Goal: Task Accomplishment & Management: Manage account settings

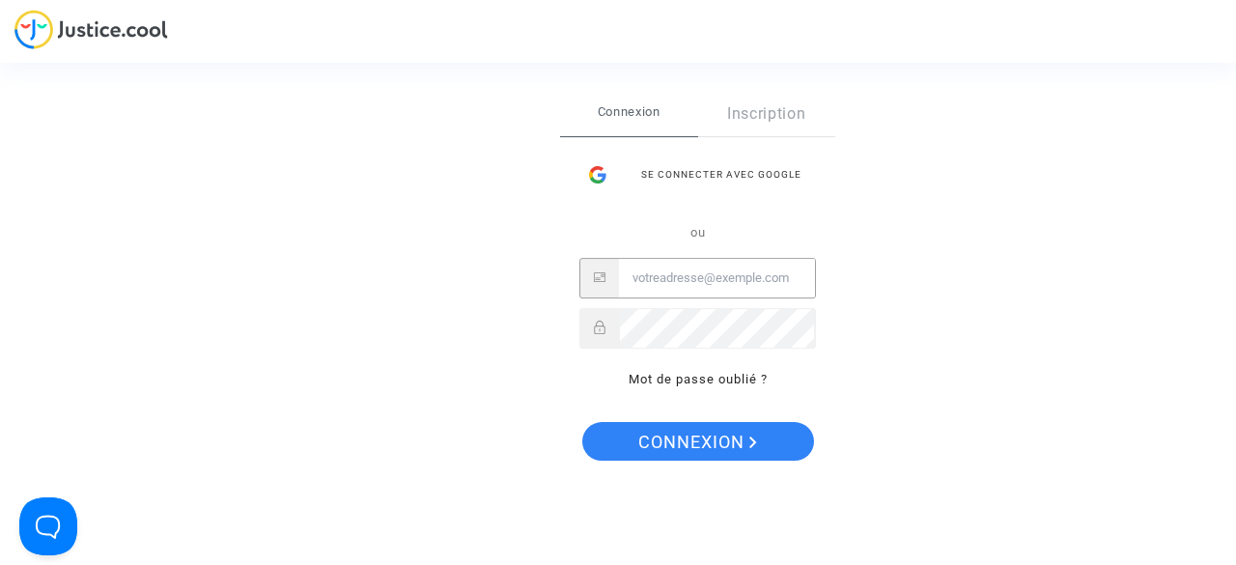
click at [655, 273] on input "Email" at bounding box center [717, 278] width 196 height 39
type input "[PERSON_NAME][EMAIL_ADDRESS][DOMAIN_NAME]"
click at [582, 422] on button "Connexion" at bounding box center [698, 441] width 232 height 39
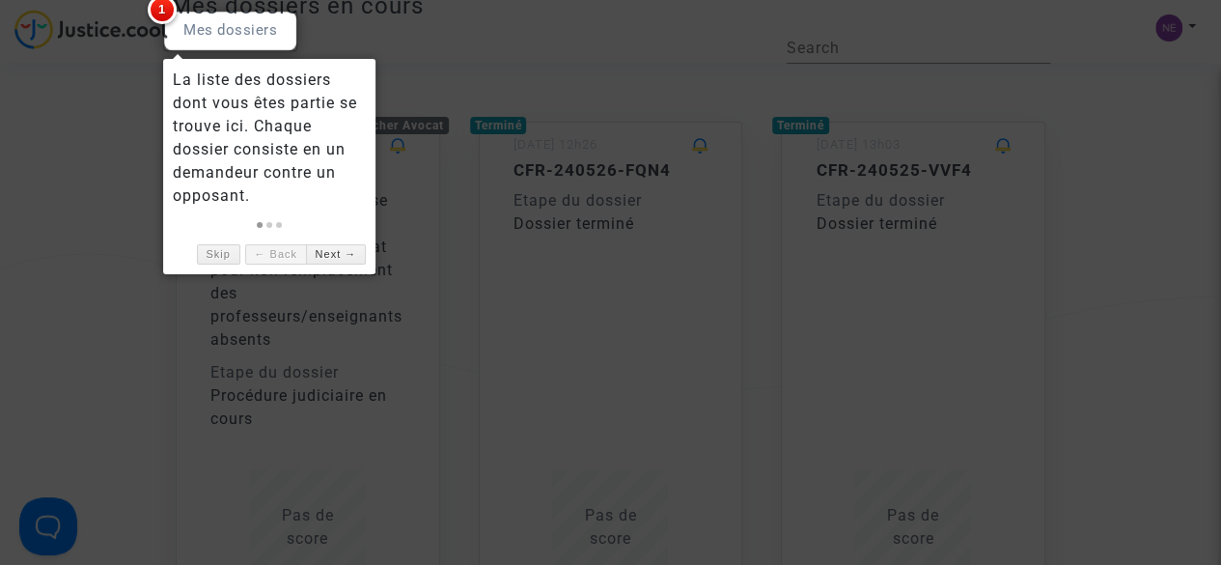
scroll to position [129, 0]
click at [205, 249] on link "Skip" at bounding box center [218, 254] width 43 height 20
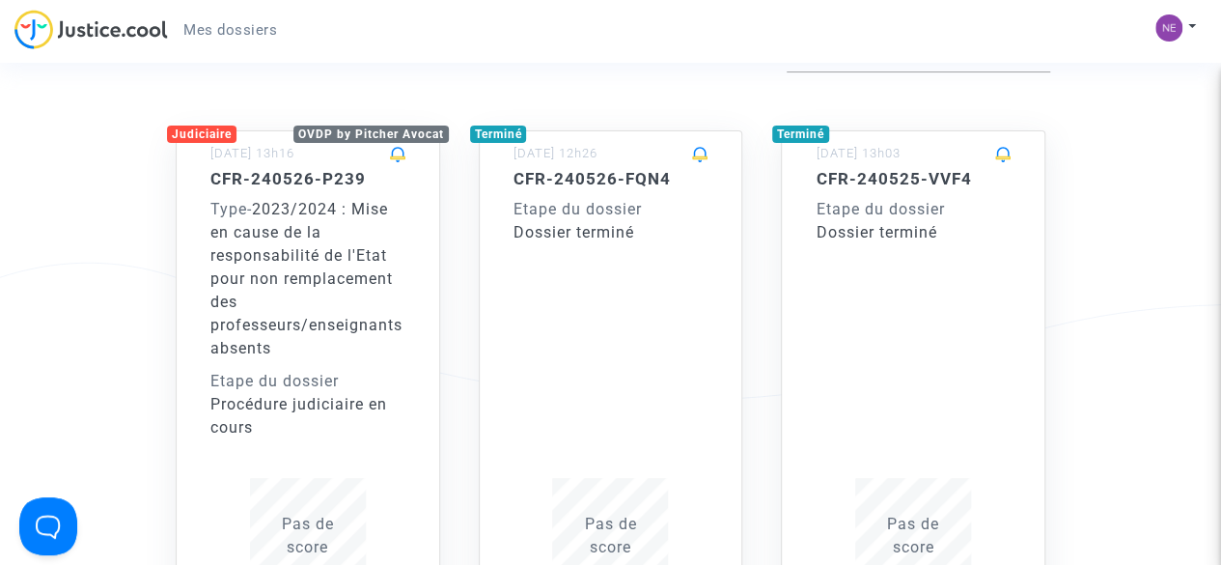
scroll to position [120, 0]
click at [660, 248] on div "CFR-240526-FQN4 Etape du dossier Dossier terminé Pas de score" at bounding box center [611, 381] width 195 height 425
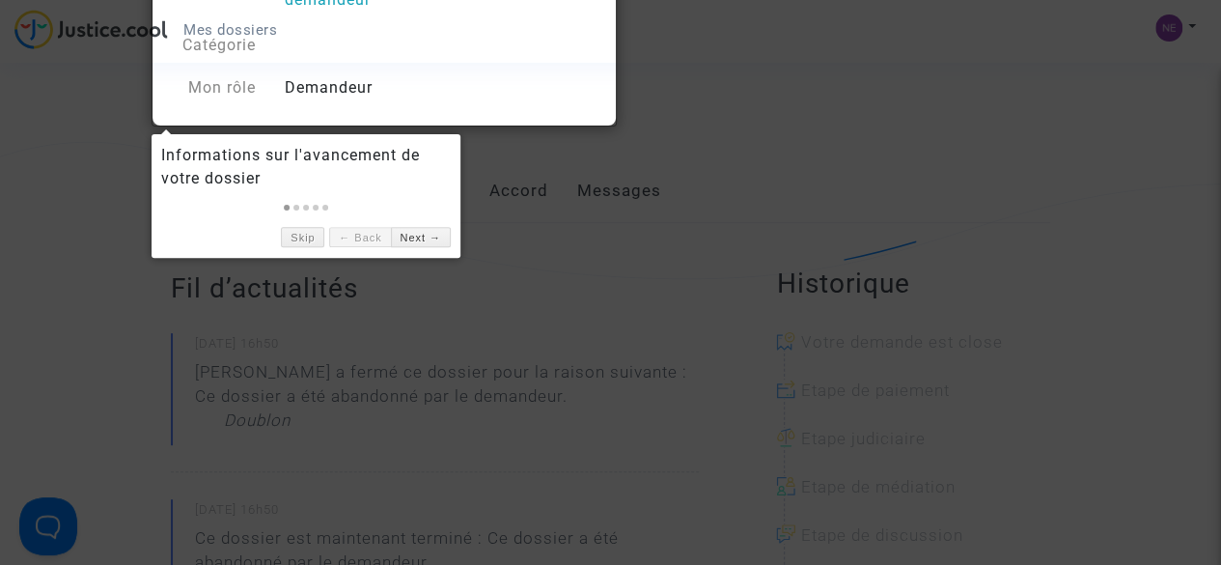
scroll to position [225, 0]
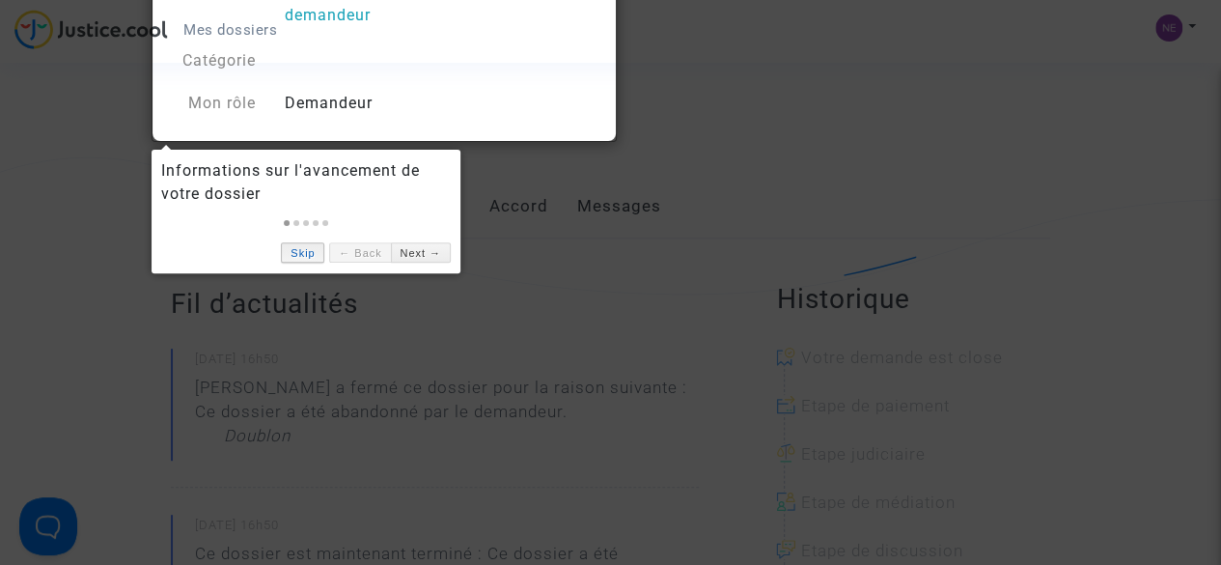
click at [315, 252] on link "Skip" at bounding box center [302, 252] width 43 height 20
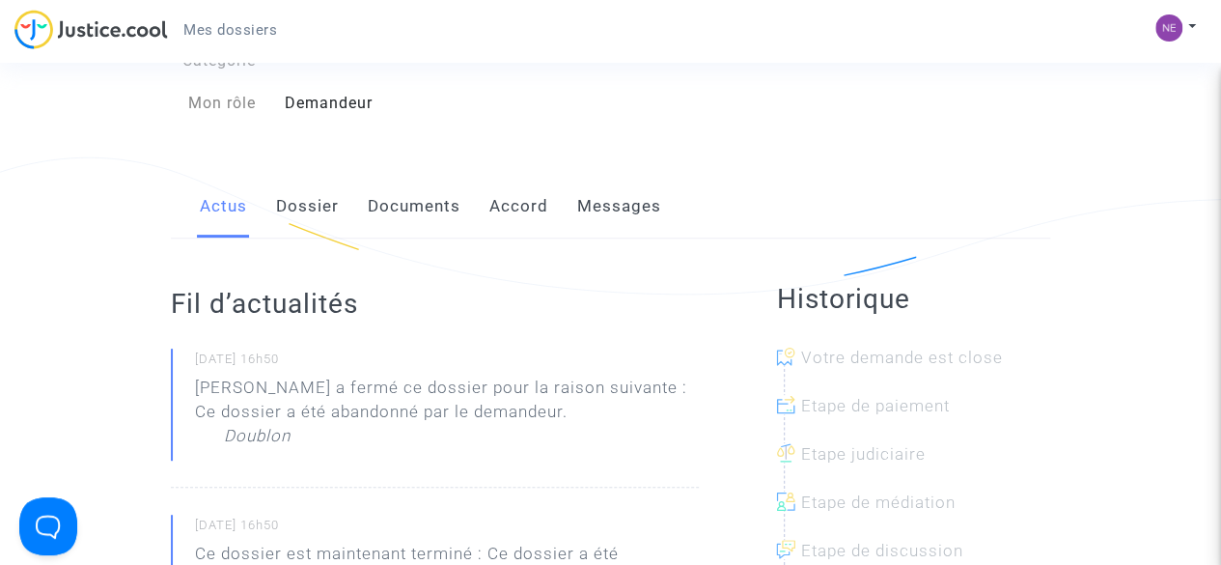
click at [371, 198] on link "Documents" at bounding box center [414, 207] width 93 height 64
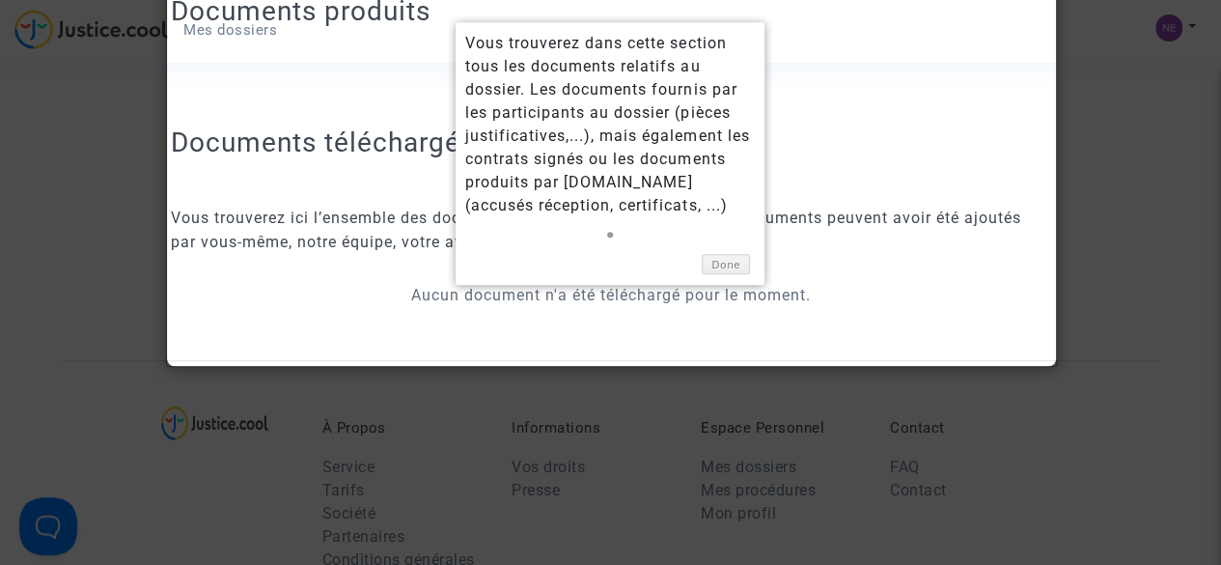
scroll to position [460, 0]
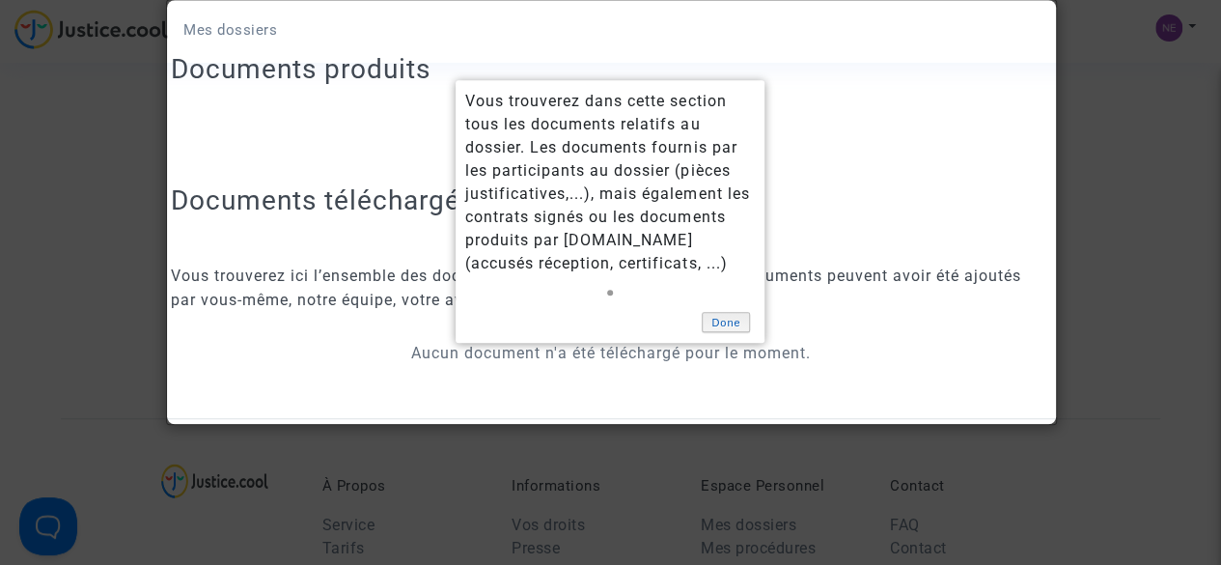
click at [723, 323] on link "Done" at bounding box center [726, 322] width 48 height 20
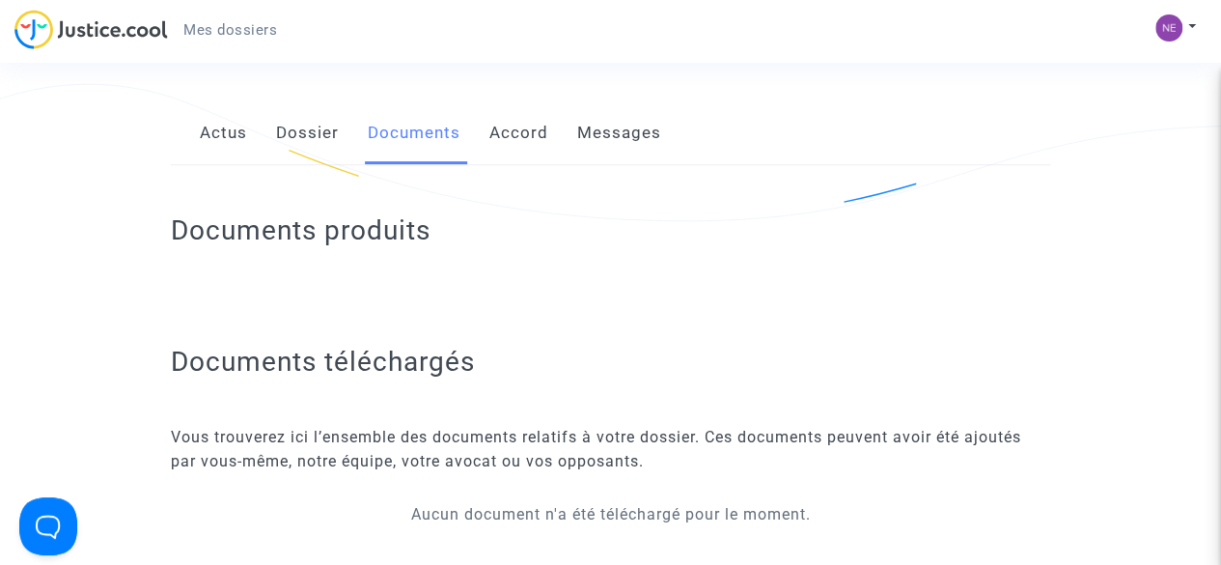
scroll to position [0, 0]
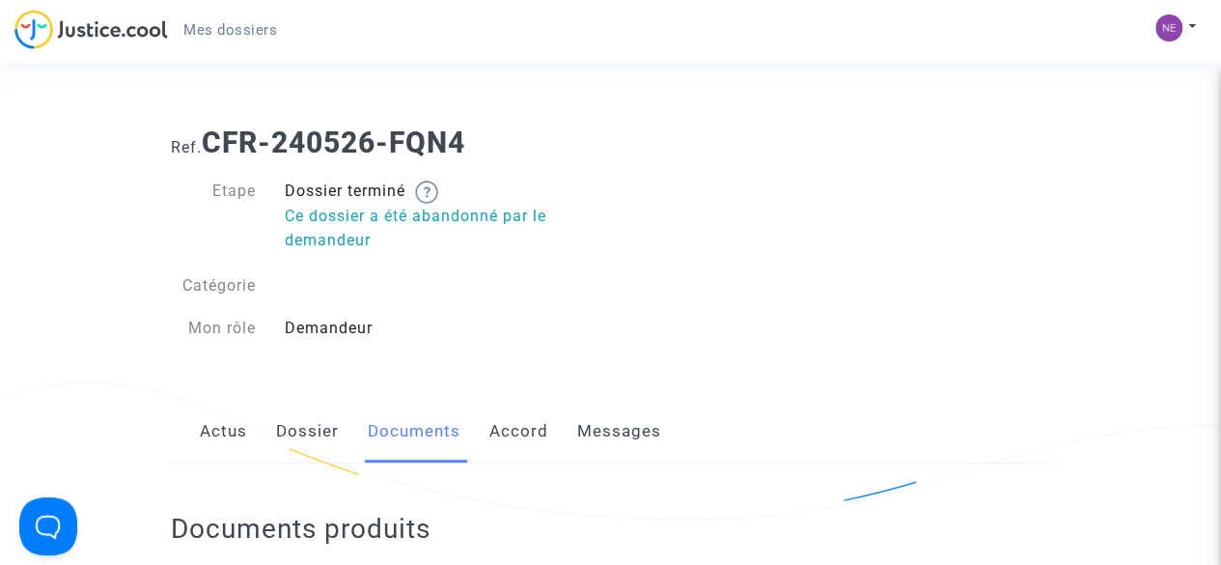
click at [95, 28] on img at bounding box center [91, 30] width 154 height 40
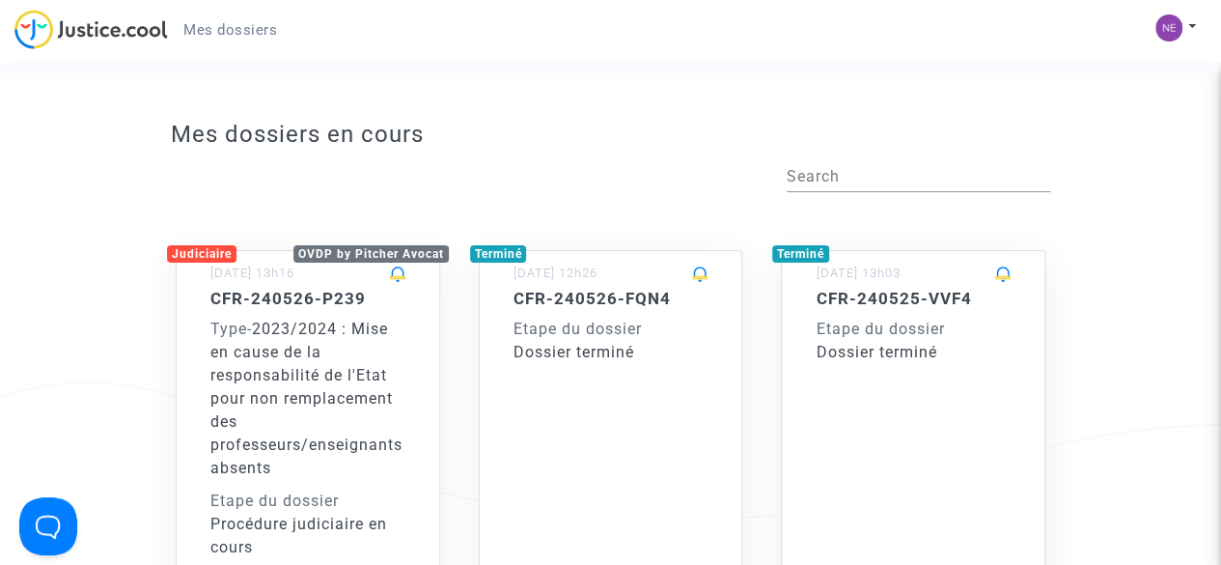
click at [292, 389] on span "2023/2024 : Mise en cause de la responsabilité de l'Etat pour non remplacement …" at bounding box center [306, 398] width 192 height 157
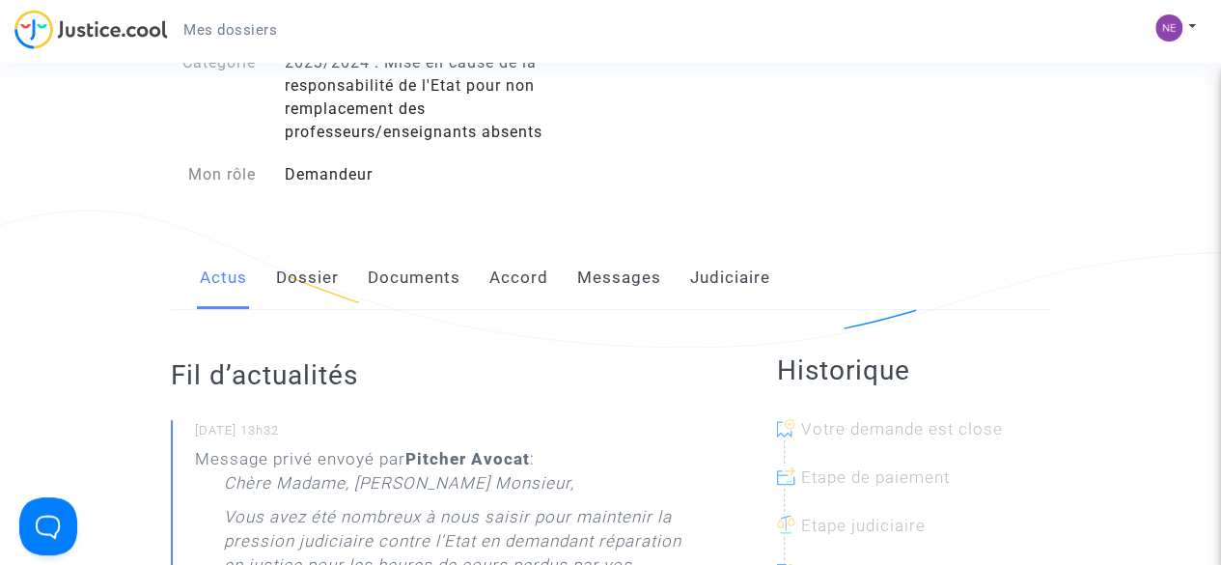
scroll to position [173, 0]
click at [440, 271] on link "Documents" at bounding box center [414, 277] width 93 height 64
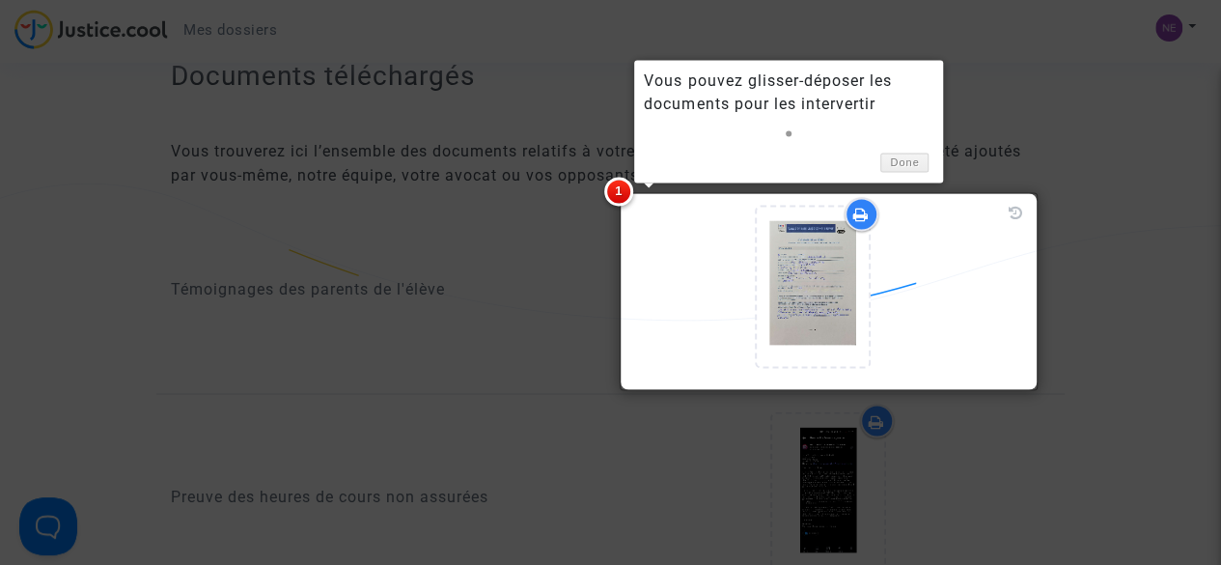
scroll to position [1611, 0]
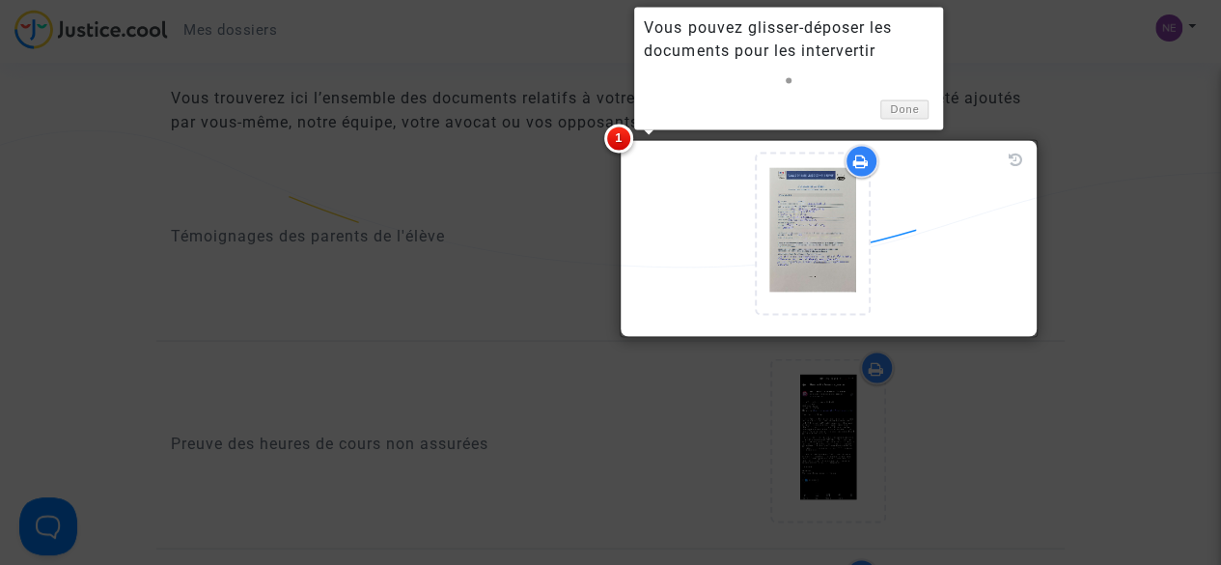
click at [1056, 238] on div at bounding box center [610, 282] width 1221 height 565
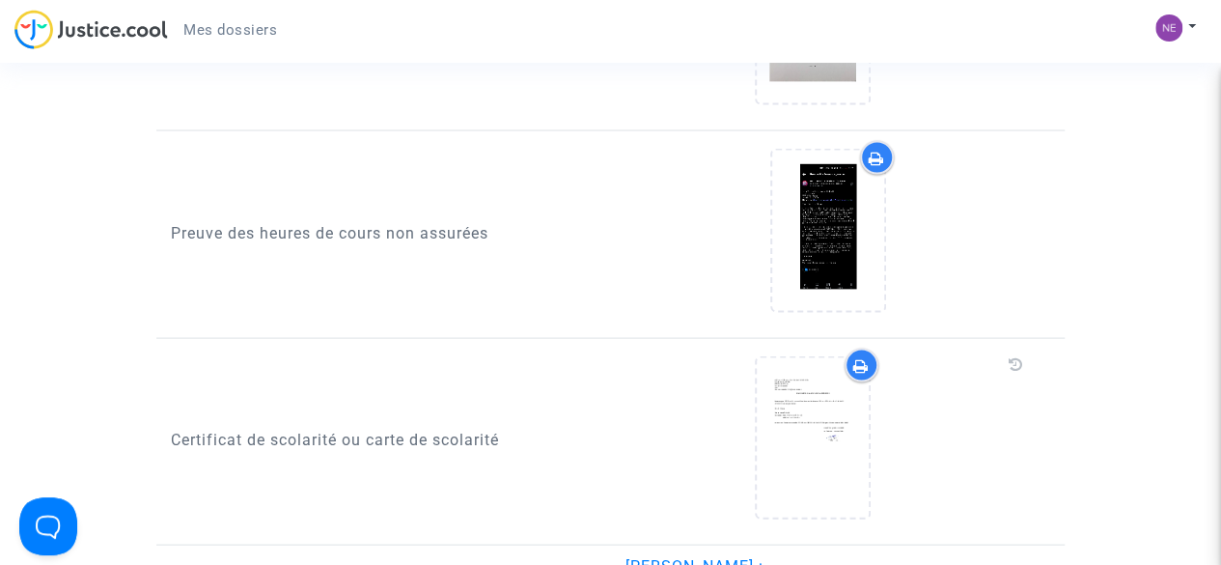
scroll to position [1865, 0]
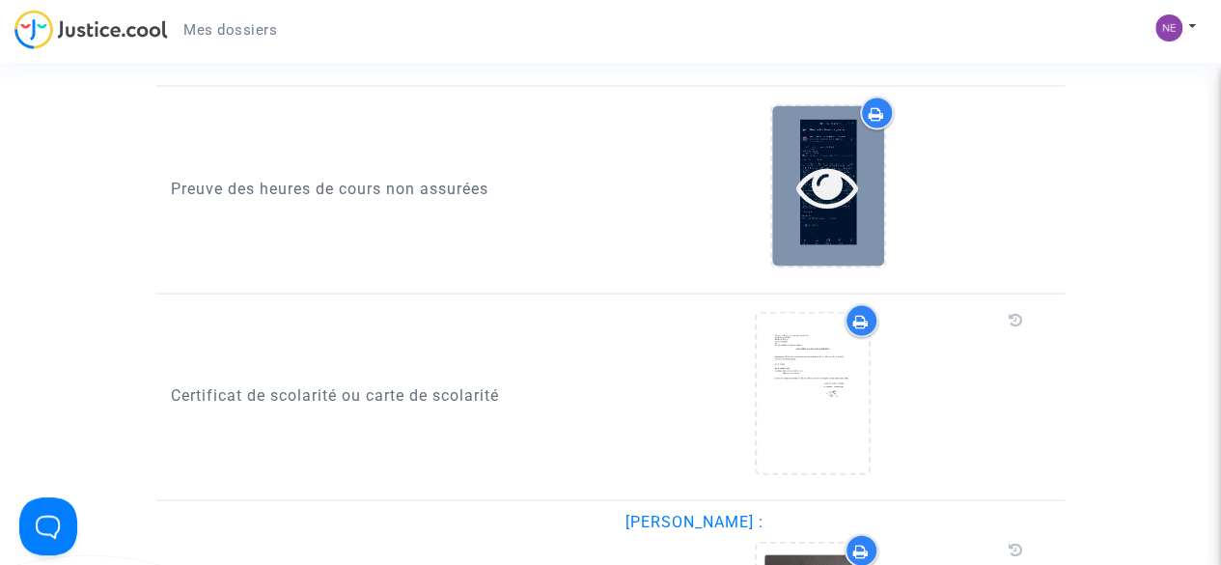
click at [819, 178] on icon at bounding box center [828, 186] width 63 height 62
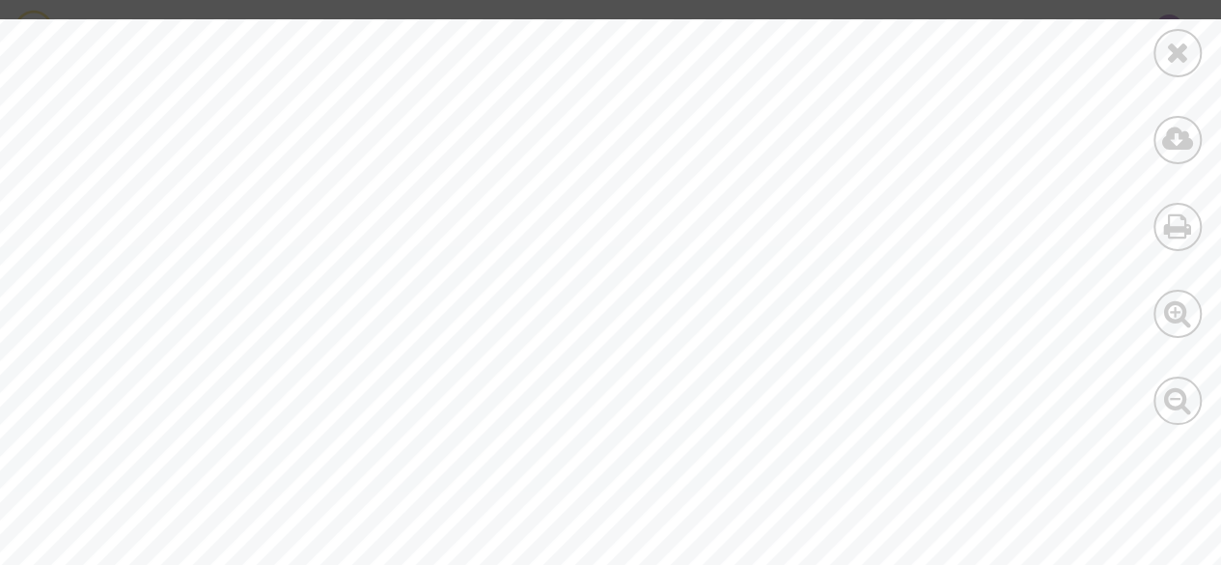
scroll to position [391, 0]
click at [1177, 134] on icon at bounding box center [1178, 139] width 32 height 29
click at [864, 6] on div at bounding box center [610, 282] width 1221 height 565
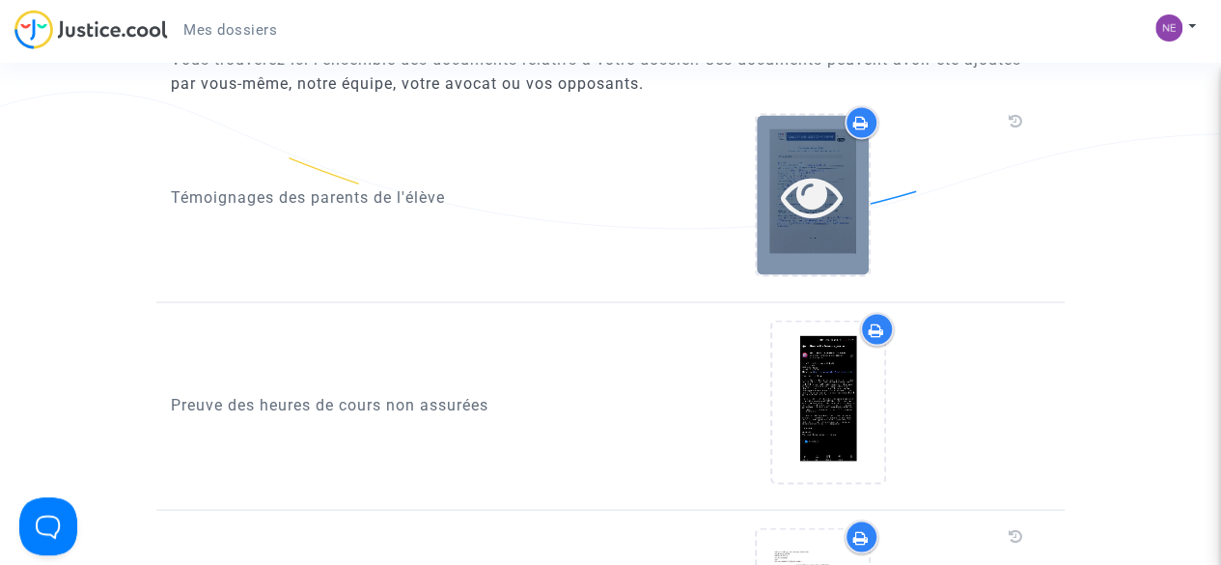
scroll to position [1622, 0]
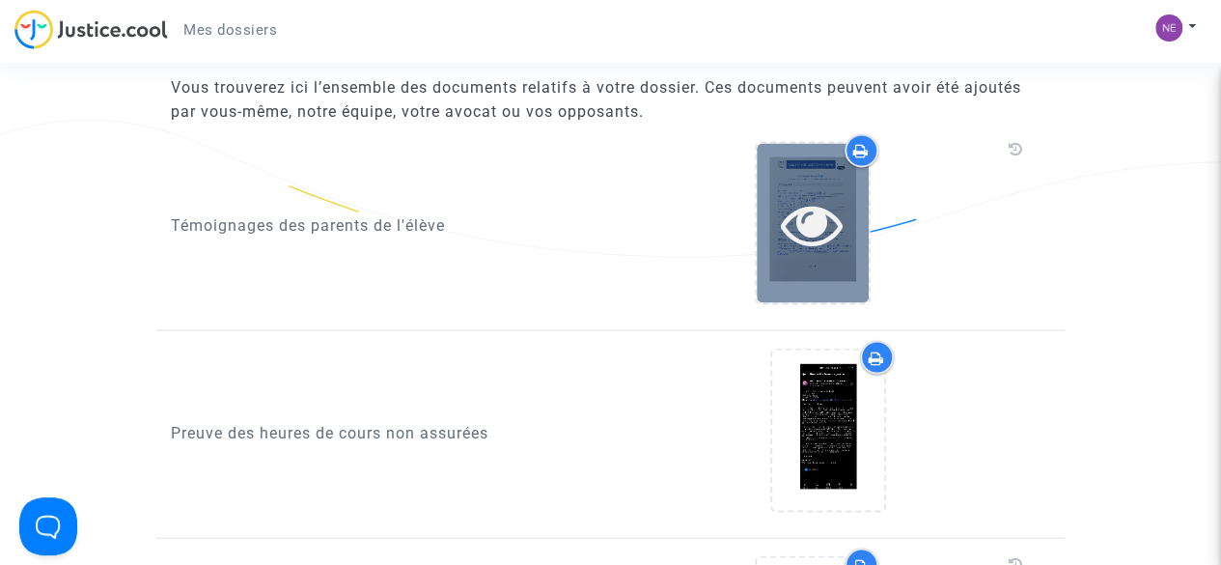
click at [810, 211] on icon at bounding box center [812, 223] width 63 height 62
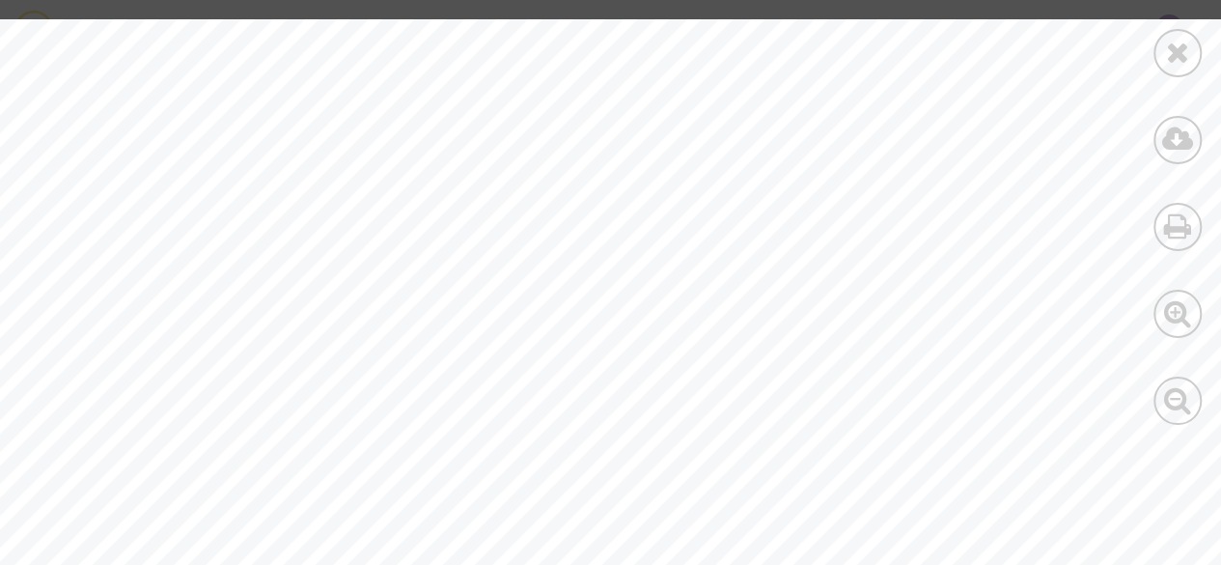
drag, startPoint x: 1000, startPoint y: 118, endPoint x: 1055, endPoint y: 144, distance: 60.9
